Goal: Task Accomplishment & Management: Use online tool/utility

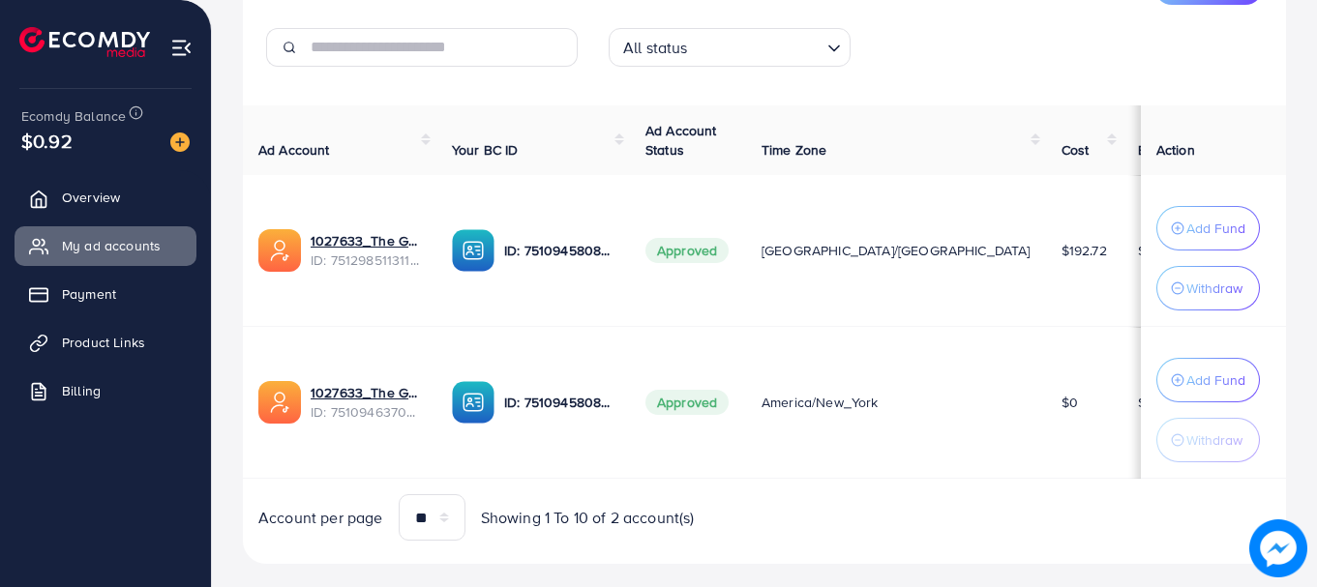
scroll to position [285, 0]
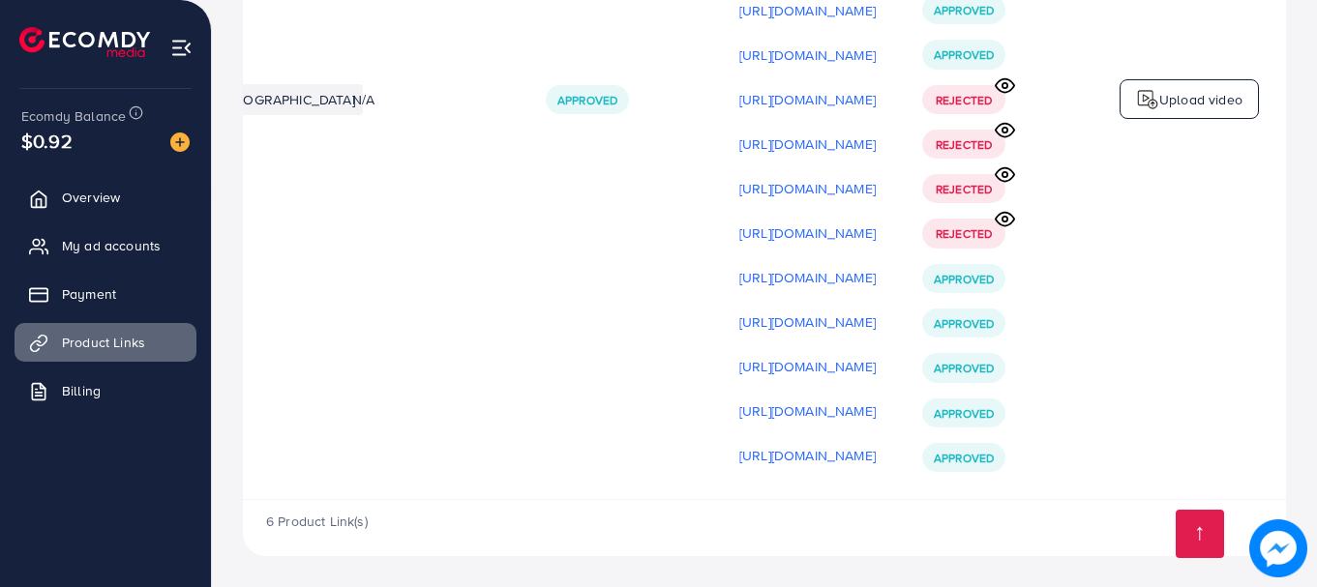
scroll to position [0, 490]
click at [1236, 88] on p "Upload video" at bounding box center [1200, 99] width 83 height 23
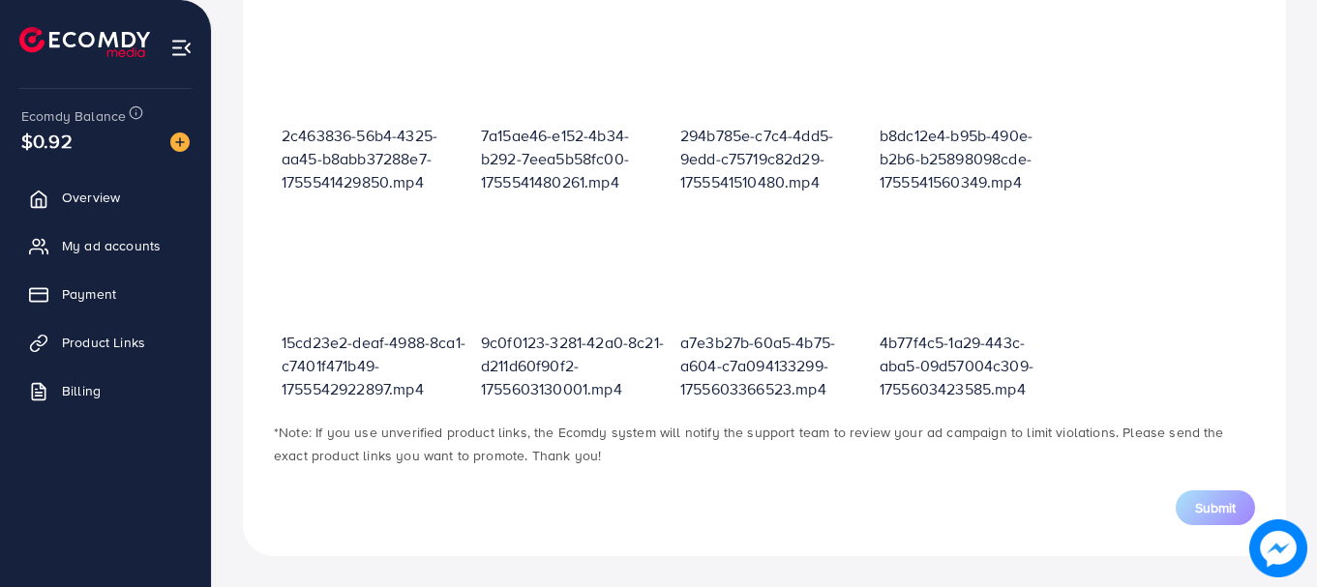
scroll to position [695, 0]
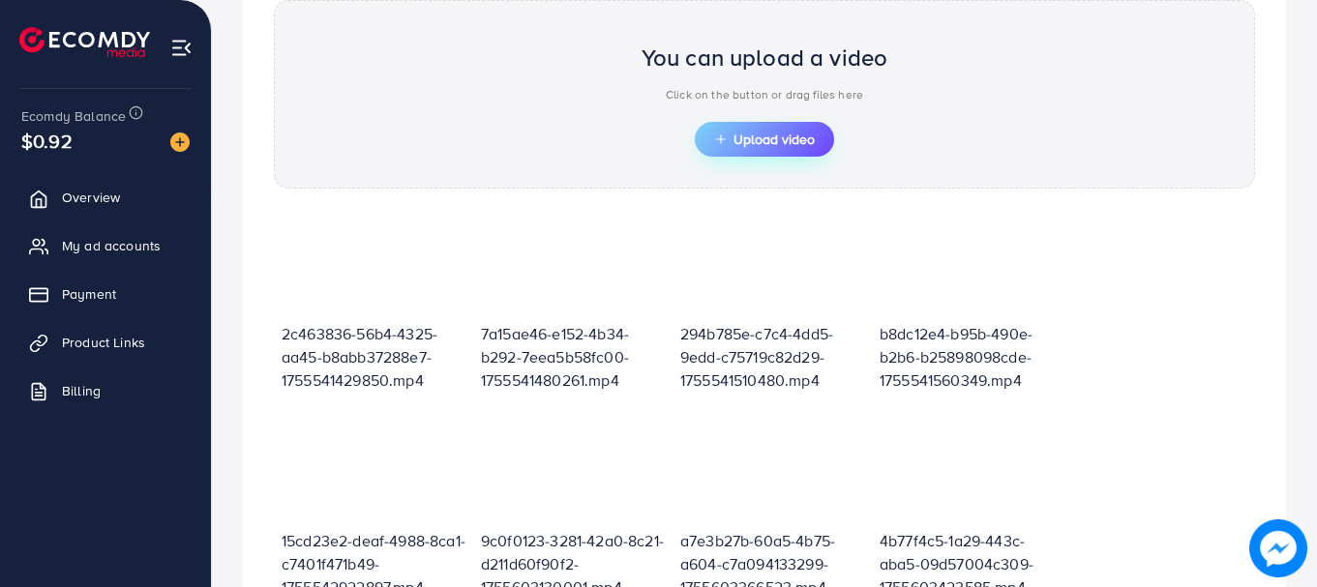
click at [739, 135] on span "Upload video" at bounding box center [764, 140] width 101 height 14
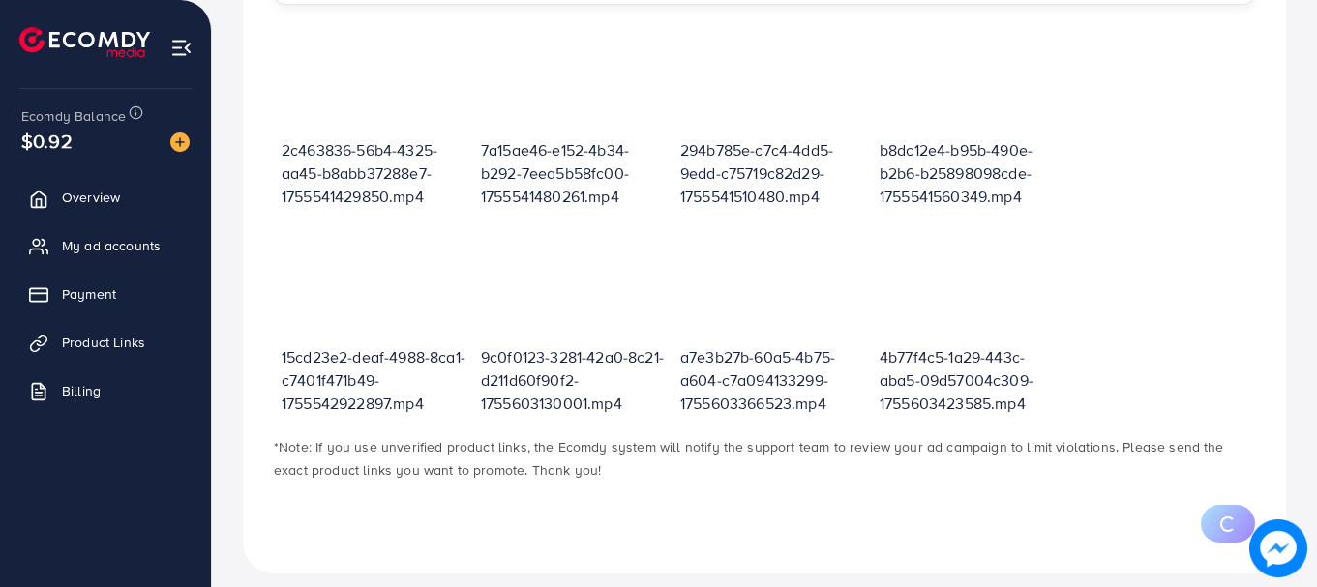
scroll to position [800, 0]
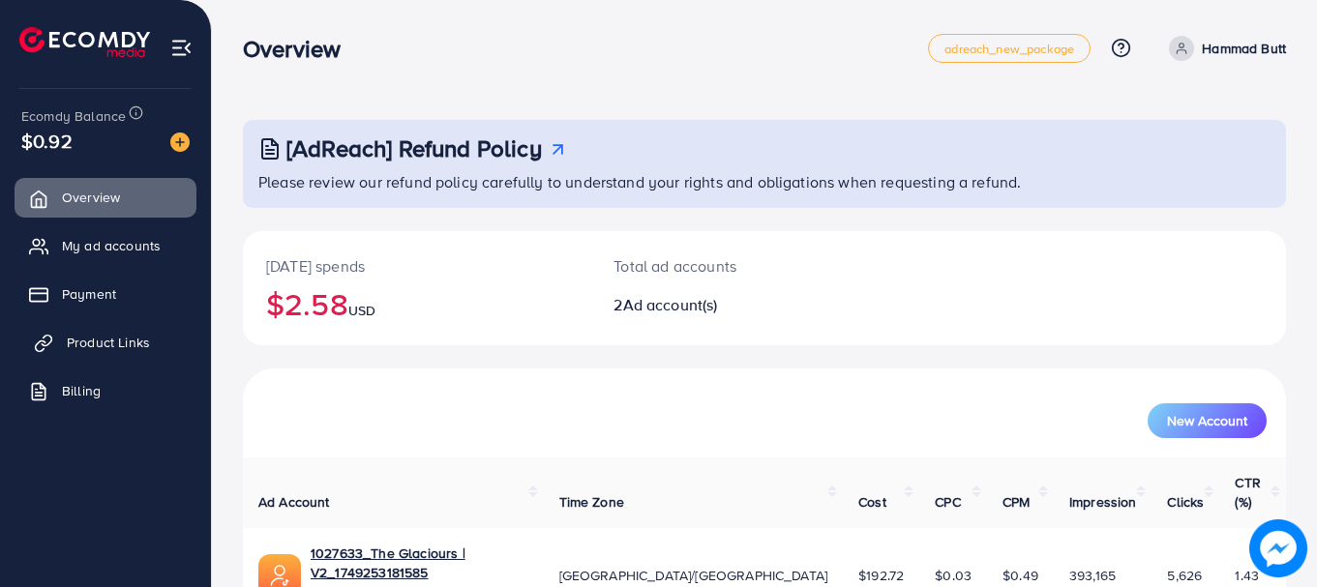
click at [165, 343] on link "Product Links" at bounding box center [106, 342] width 182 height 39
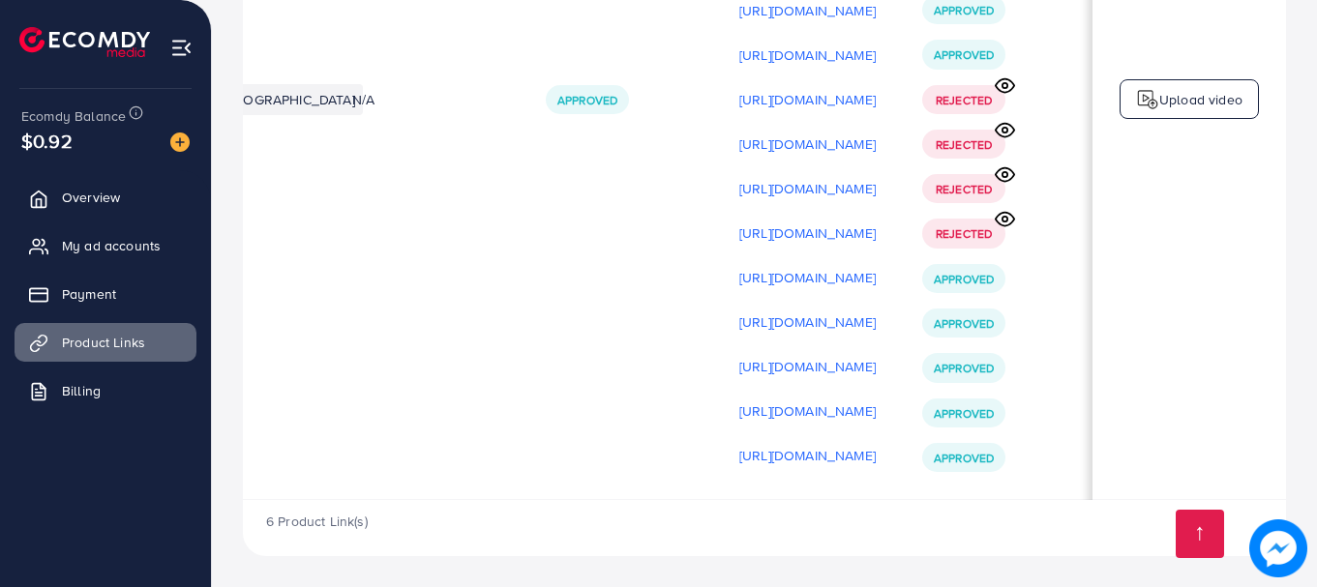
scroll to position [0, 490]
click at [1199, 96] on p "Upload video" at bounding box center [1200, 99] width 83 height 23
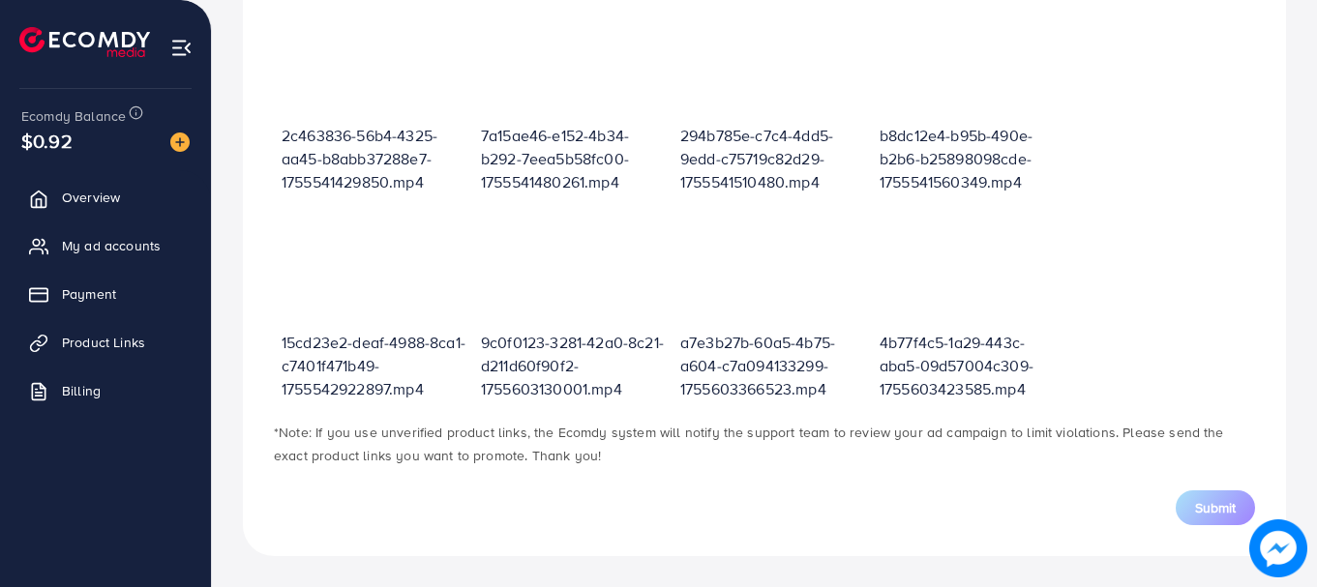
scroll to position [695, 0]
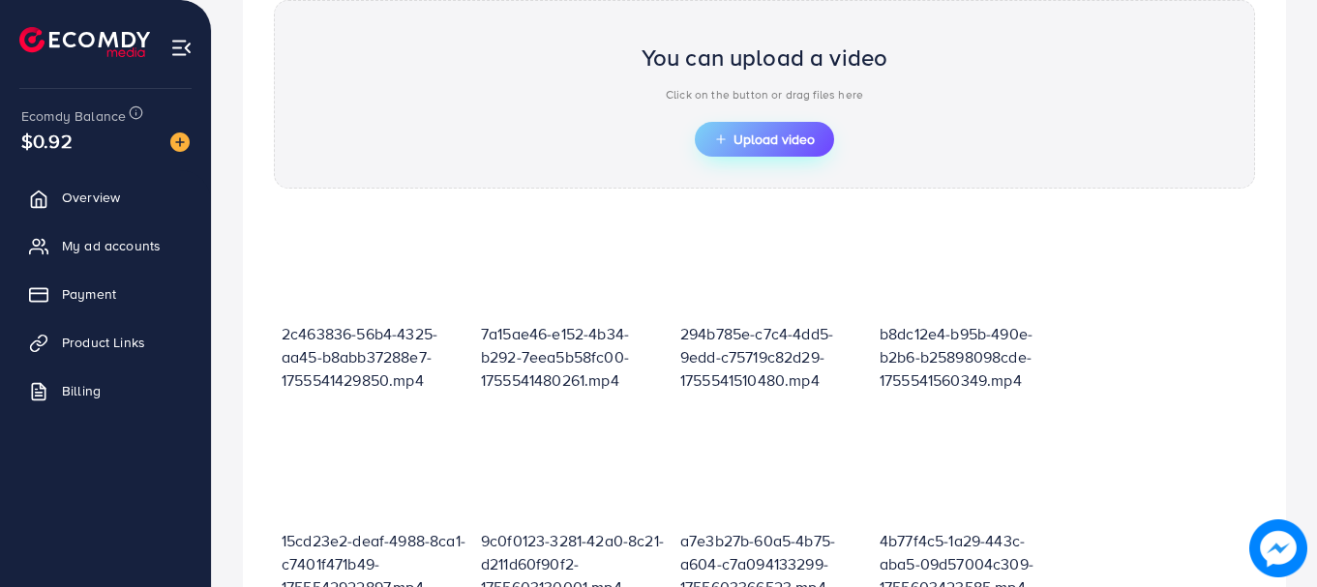
click at [764, 133] on span "Upload video" at bounding box center [764, 140] width 101 height 14
click at [246, 90] on div "**********" at bounding box center [764, 118] width 1043 height 1272
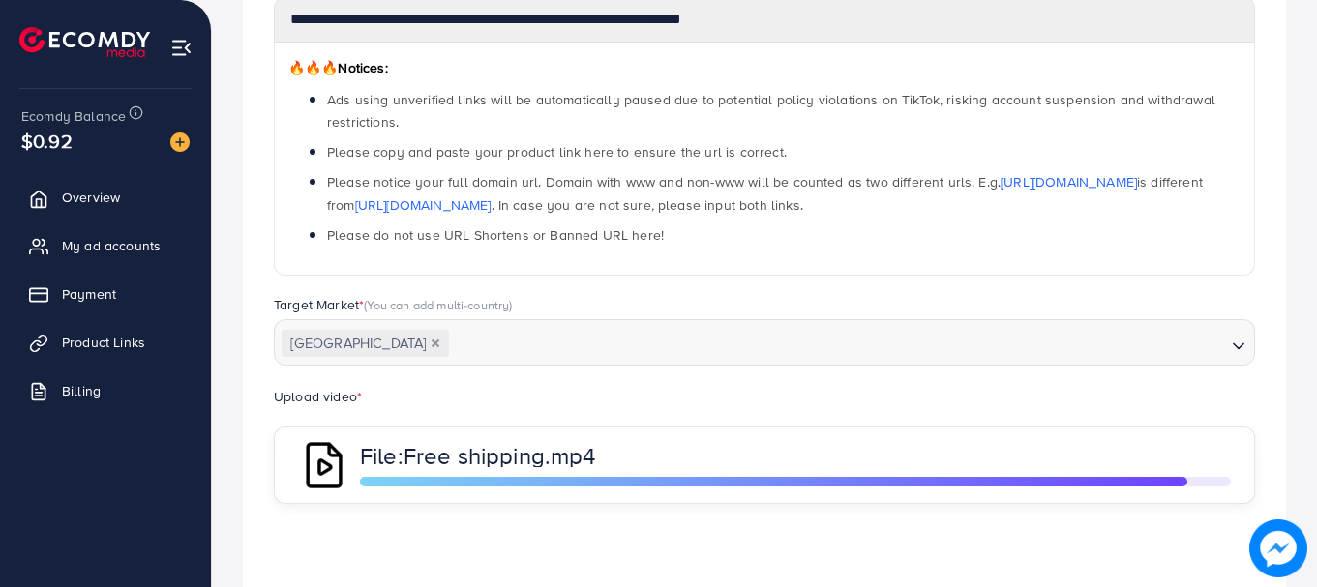
scroll to position [510, 0]
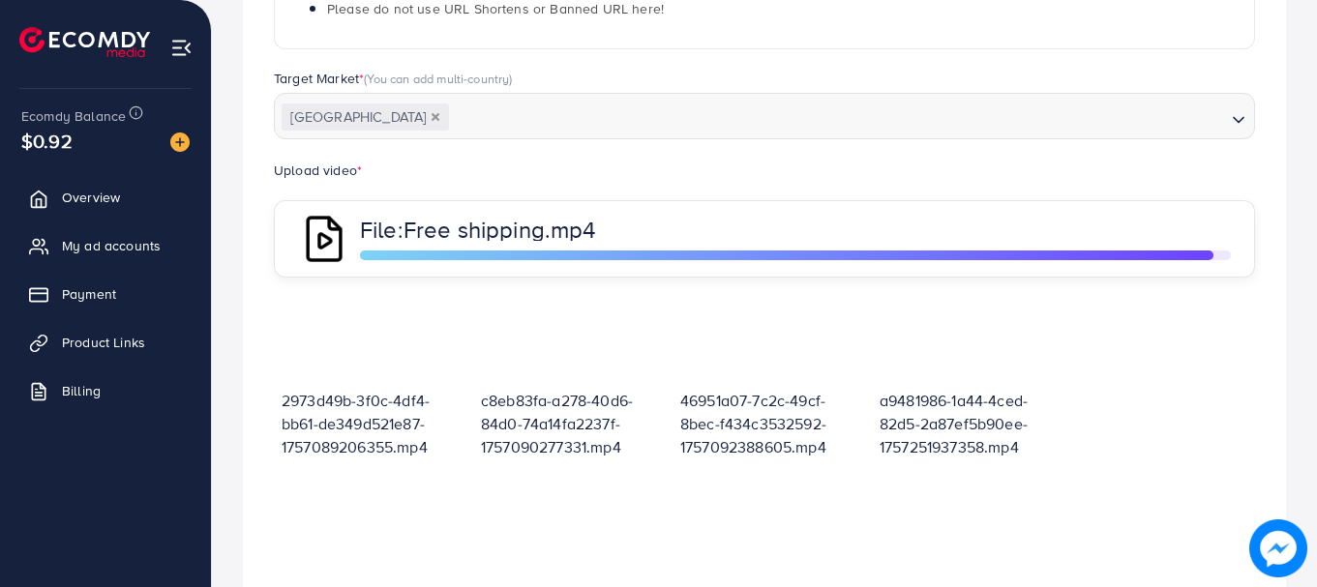
click at [1241, 122] on icon "Search for option" at bounding box center [1238, 119] width 19 height 19
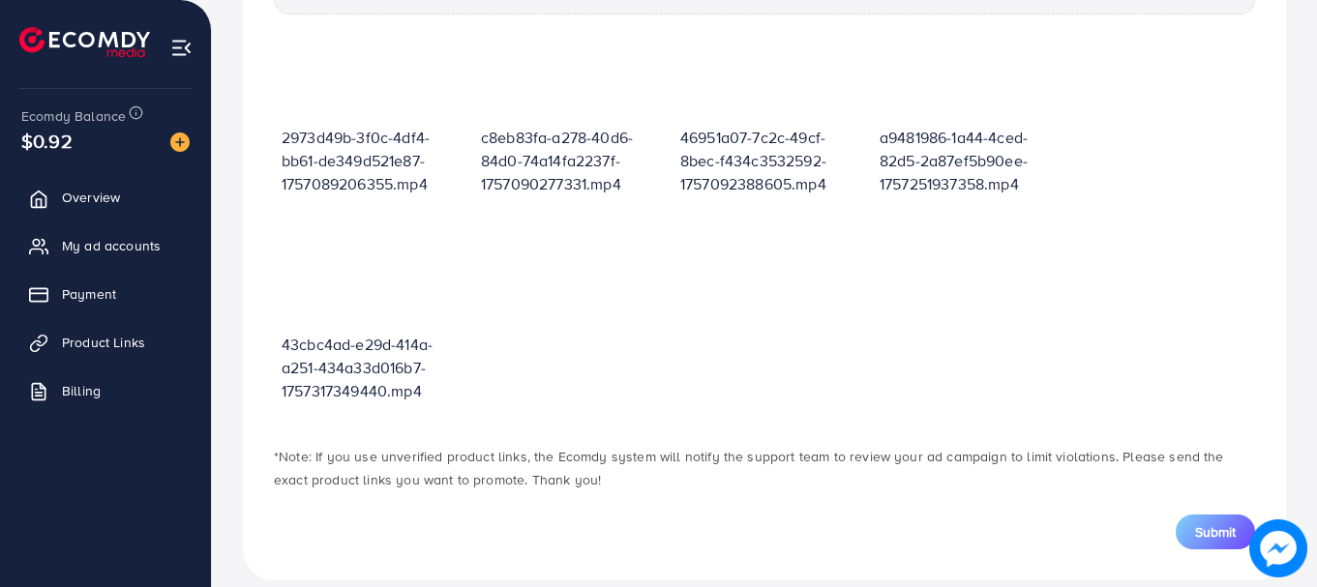
scroll to position [929, 0]
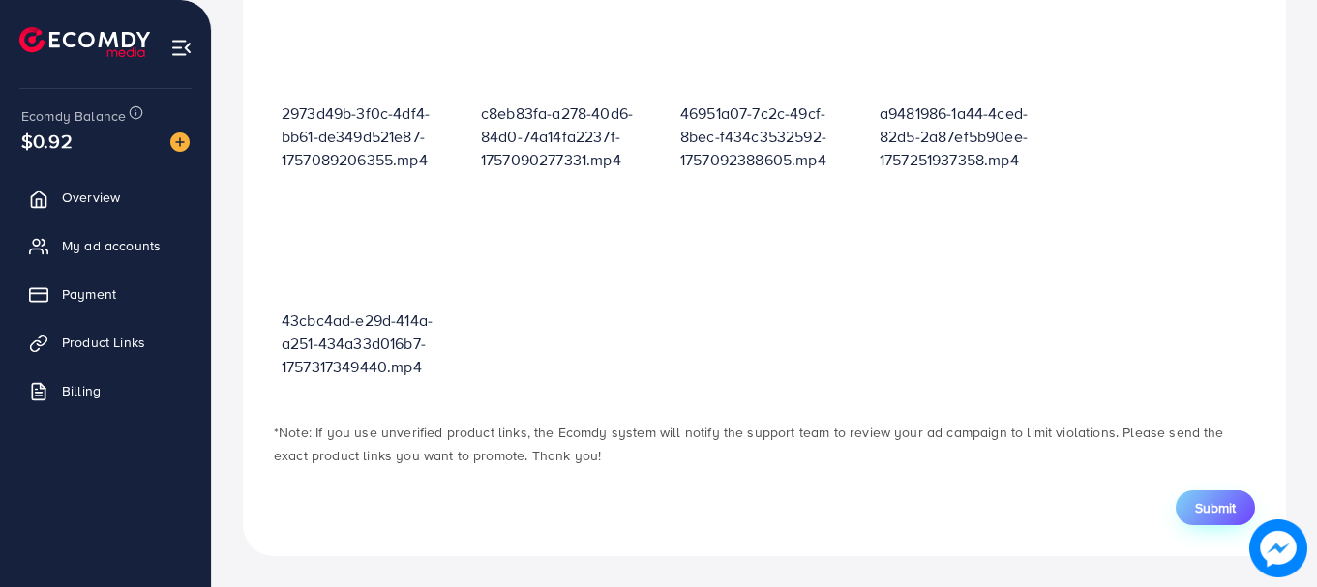
click at [1227, 507] on span "Submit" at bounding box center [1215, 507] width 41 height 19
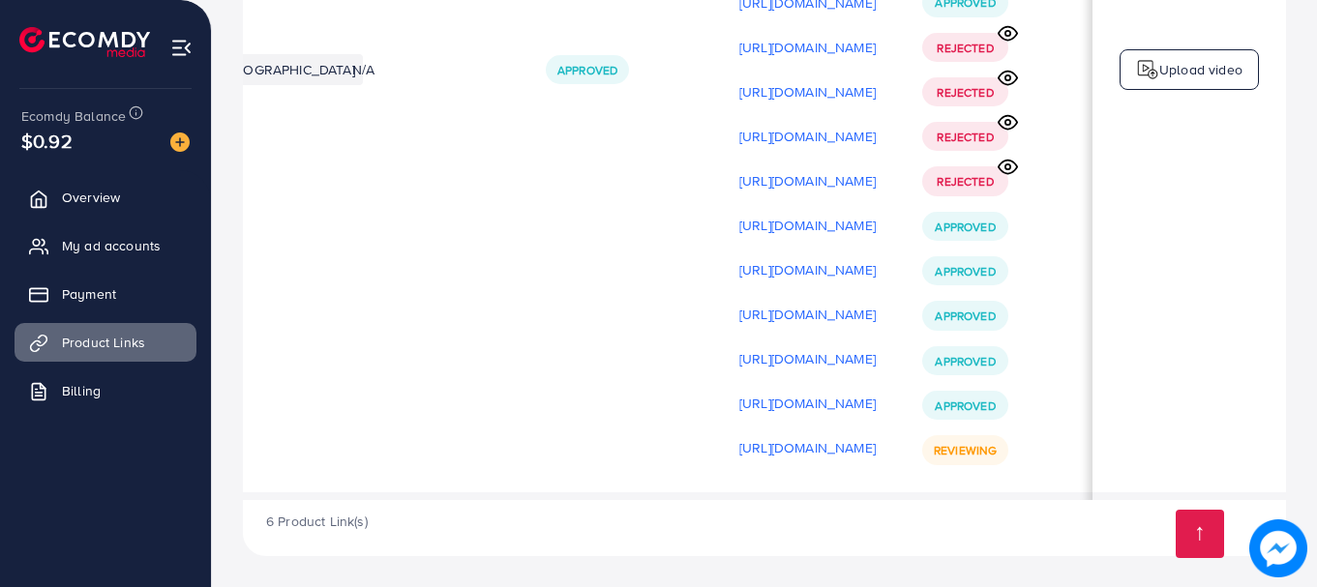
scroll to position [0, 490]
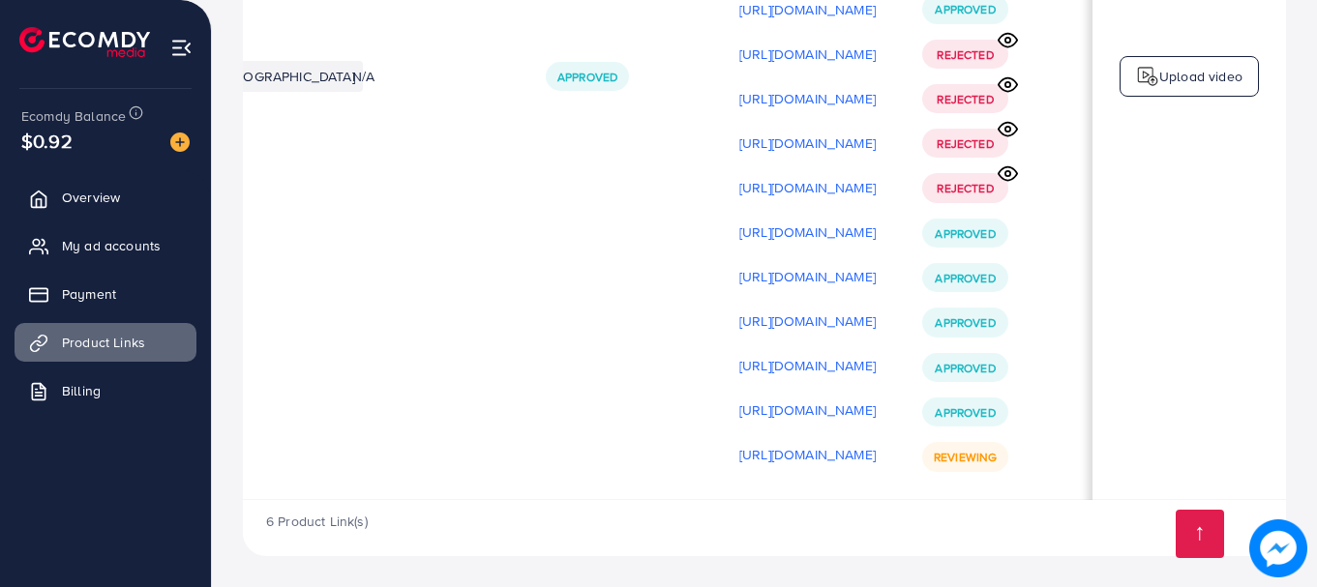
scroll to position [0, 490]
